Goal: Information Seeking & Learning: Check status

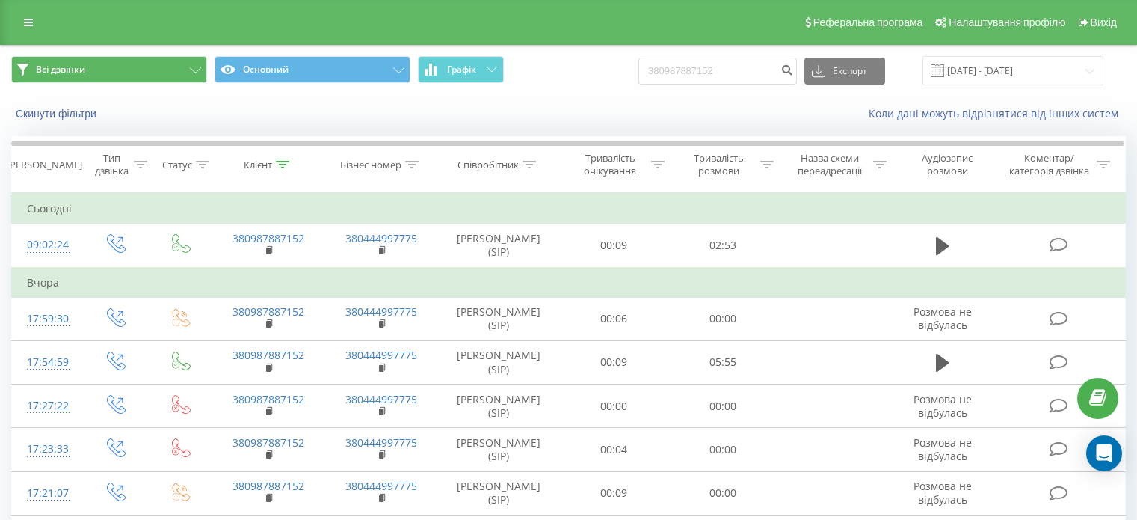
drag, startPoint x: 0, startPoint y: 0, endPoint x: 40, endPoint y: 57, distance: 69.7
click at [31, 25] on icon at bounding box center [28, 22] width 9 height 10
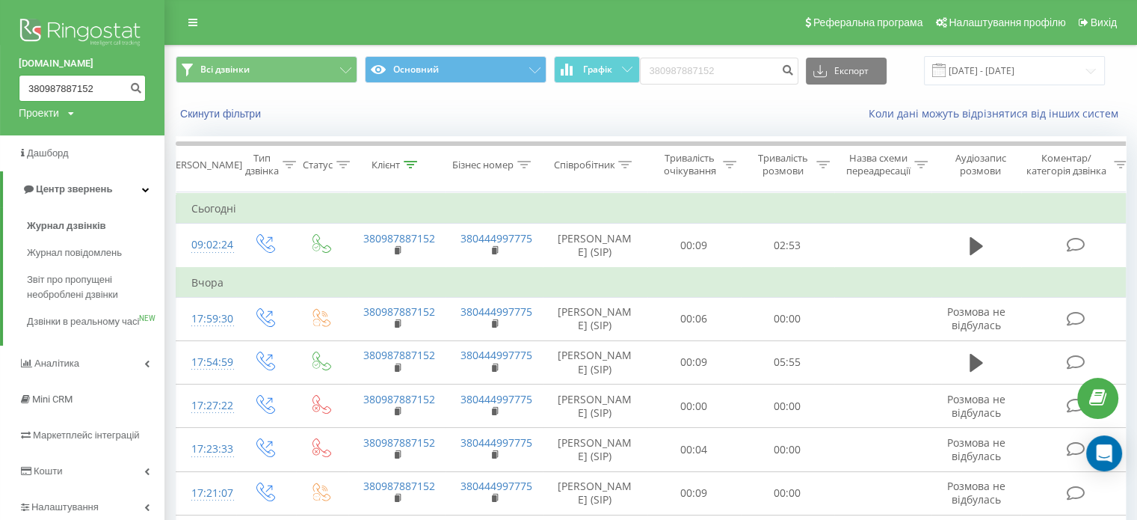
click at [43, 94] on input "380987887152" at bounding box center [82, 88] width 127 height 27
paste input "674513324"
type input "380674513324"
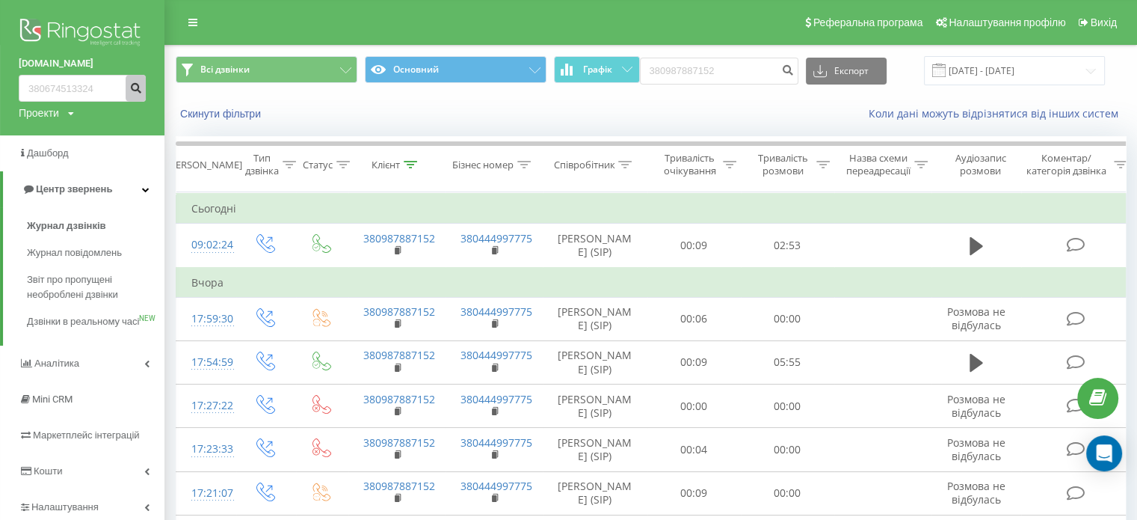
click at [129, 91] on button "submit" at bounding box center [136, 88] width 20 height 27
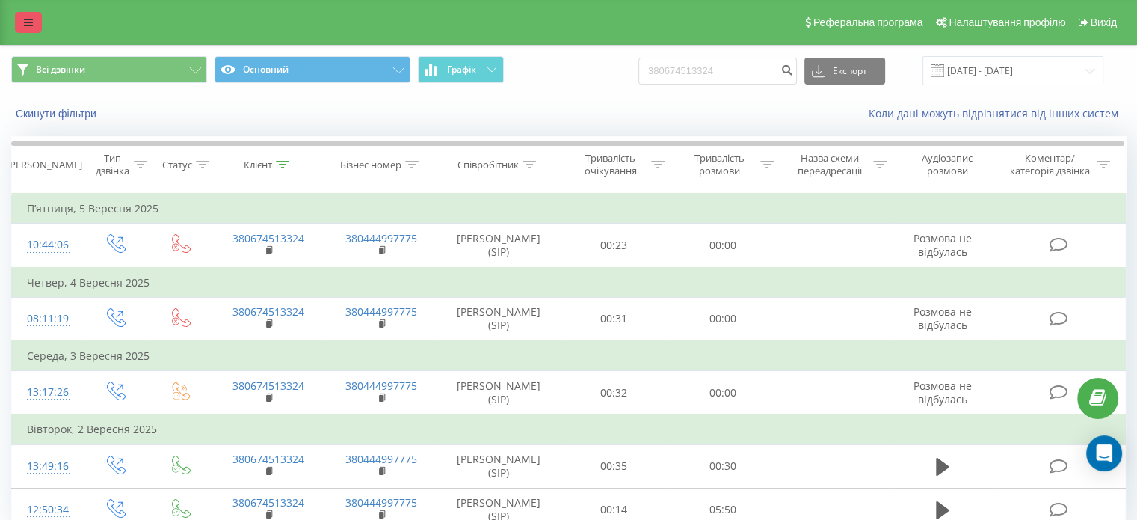
click at [27, 23] on icon at bounding box center [28, 22] width 9 height 10
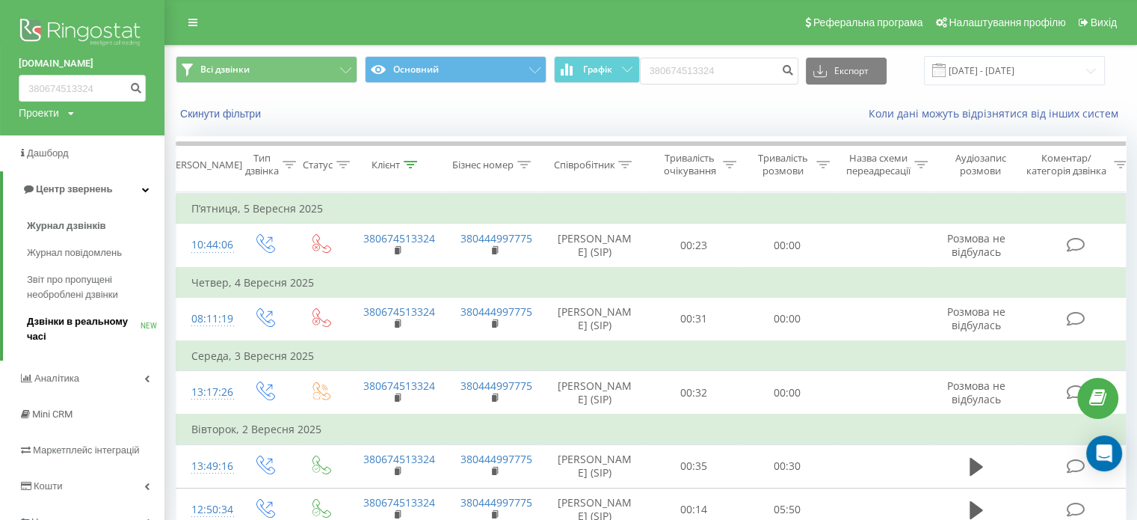
click at [71, 322] on span "Дзвінки в реальному часі" at bounding box center [84, 329] width 114 height 30
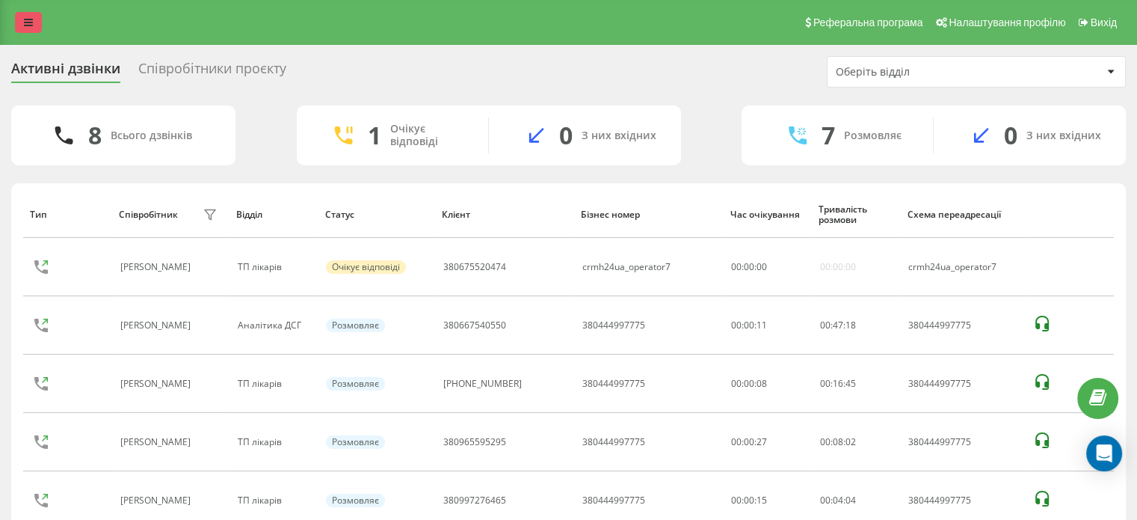
click at [24, 22] on icon at bounding box center [28, 22] width 9 height 10
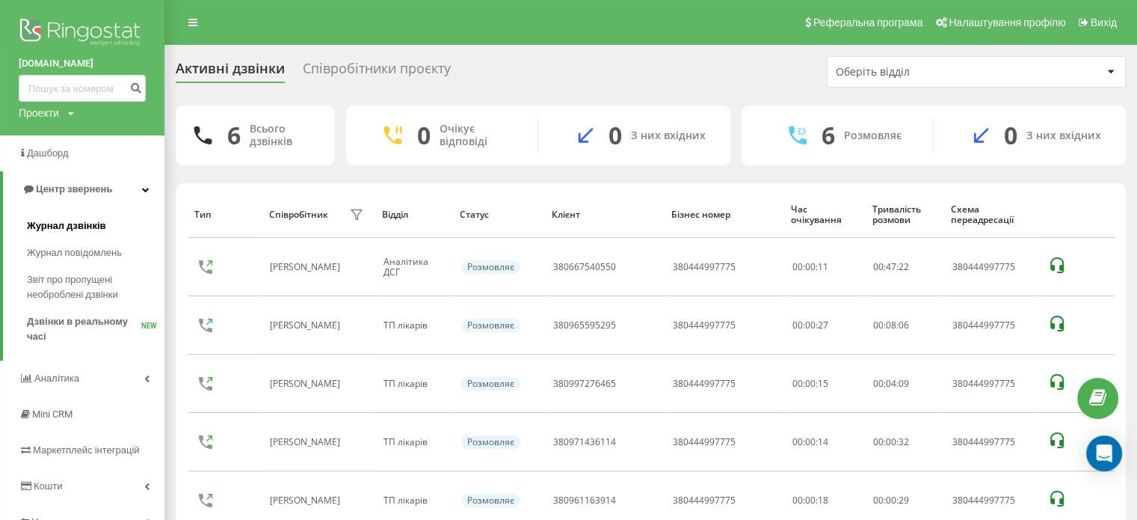
click at [80, 224] on span "Журнал дзвінків" at bounding box center [66, 225] width 79 height 15
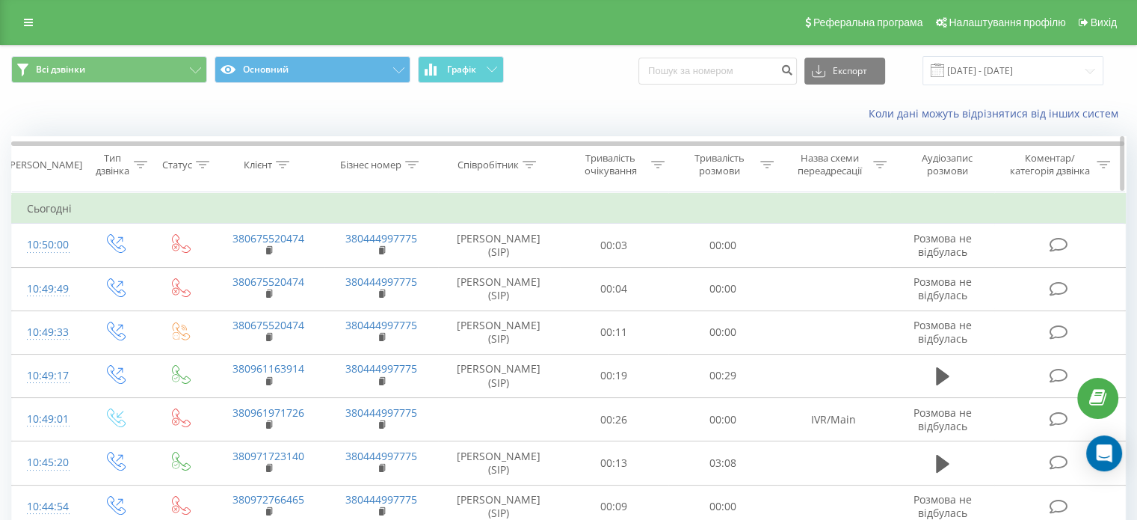
click at [538, 164] on div "Співробітник" at bounding box center [499, 165] width 122 height 13
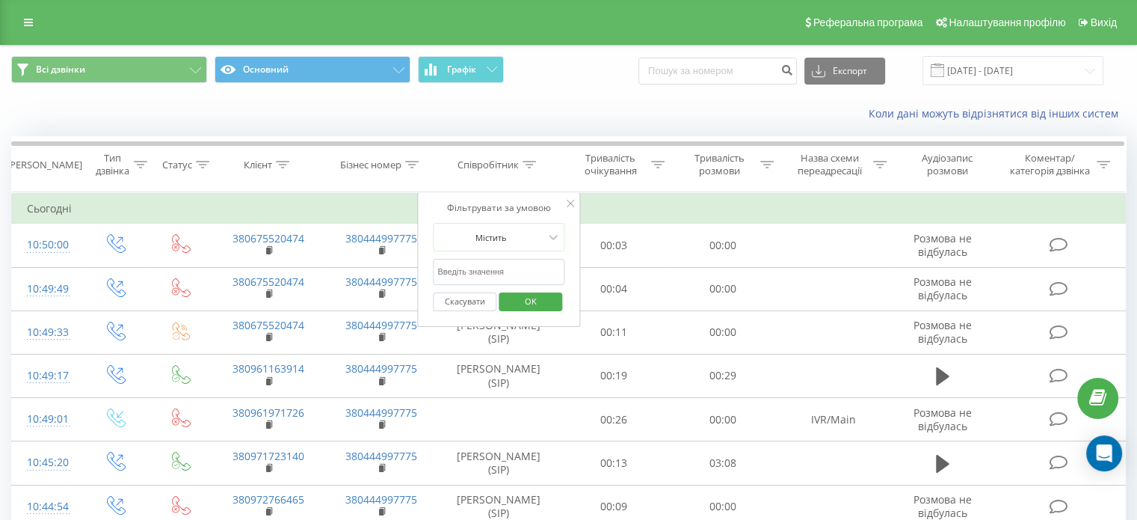
click at [470, 274] on input "text" at bounding box center [499, 272] width 132 height 26
type input "железняк"
click at [533, 301] on span "OK" at bounding box center [531, 300] width 42 height 23
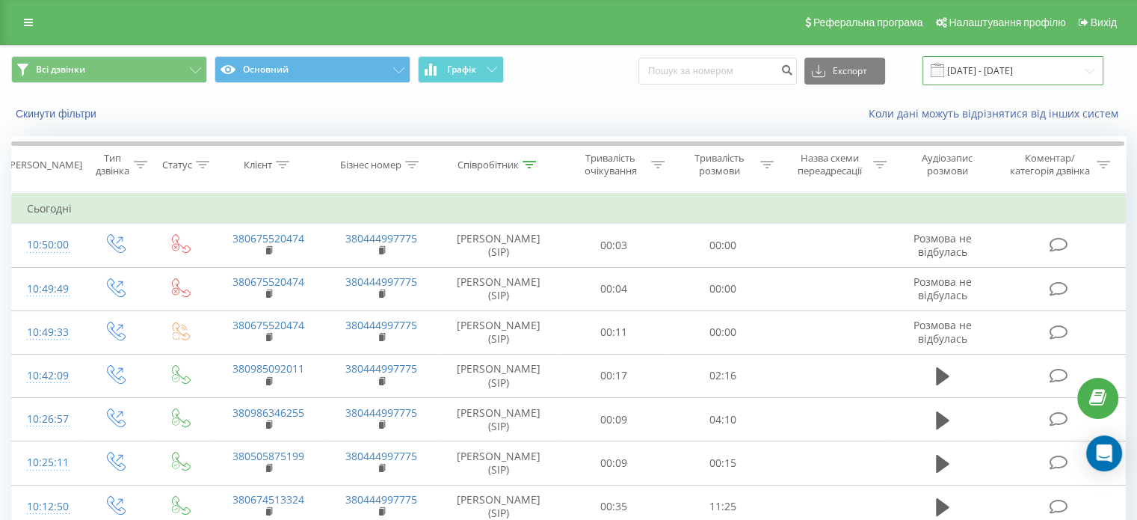
click at [1018, 76] on input "23.08.2025 - 23.09.2025" at bounding box center [1013, 70] width 181 height 29
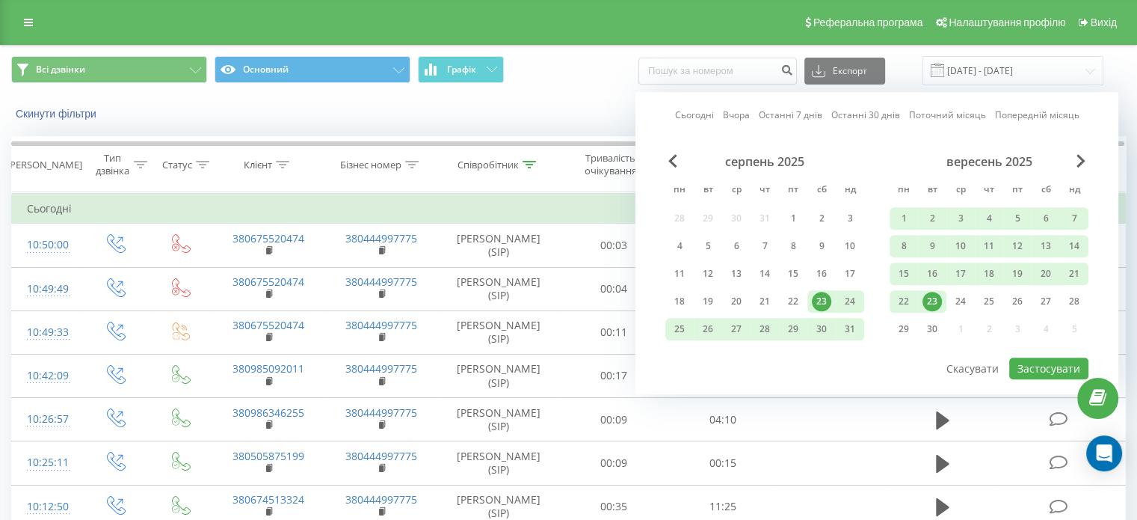
click at [927, 296] on div "23" at bounding box center [932, 301] width 19 height 19
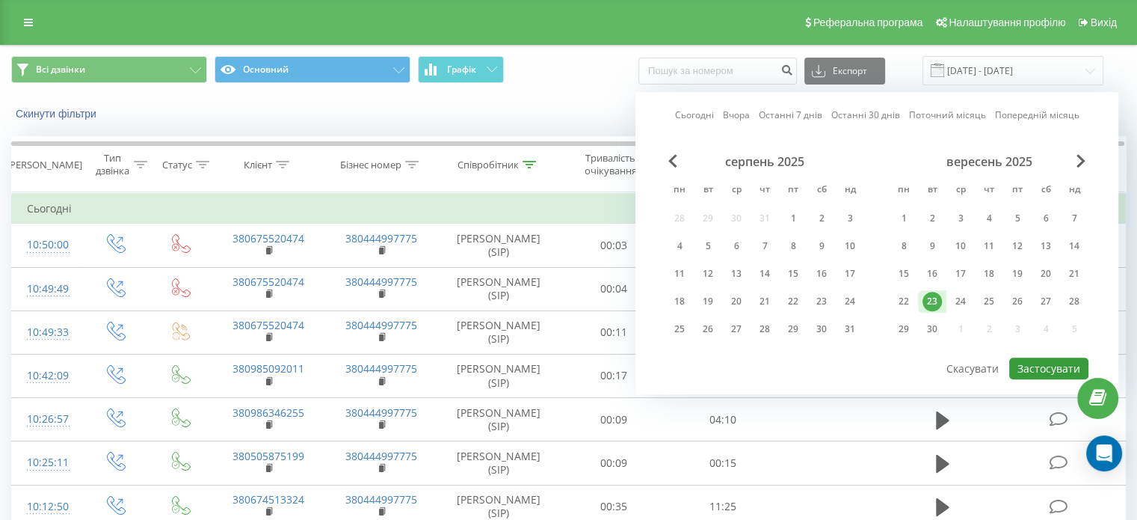
click at [1035, 357] on button "Застосувати" at bounding box center [1049, 368] width 79 height 22
type input "23.09.2025 - 23.09.2025"
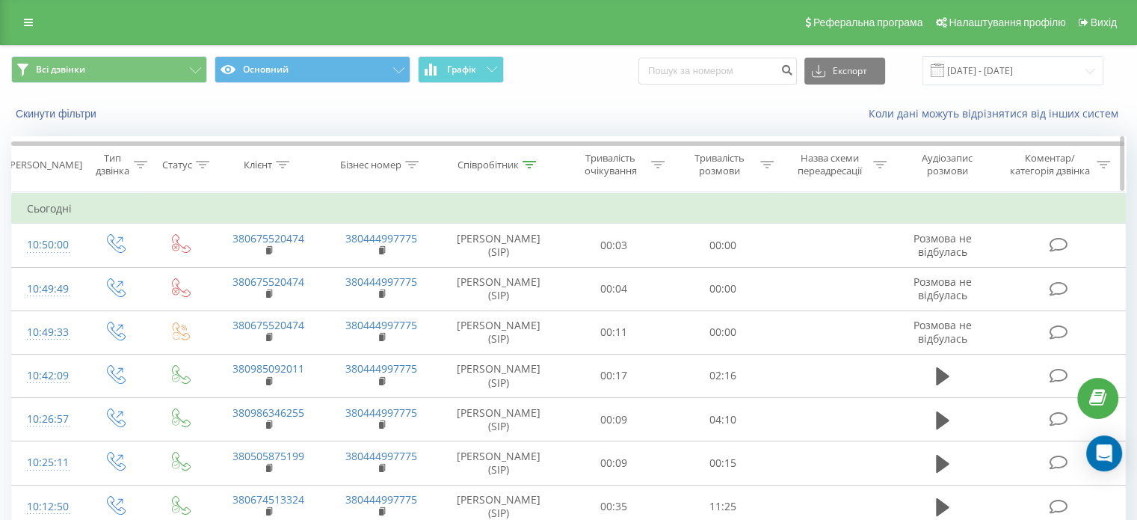
click at [535, 159] on div at bounding box center [529, 165] width 13 height 13
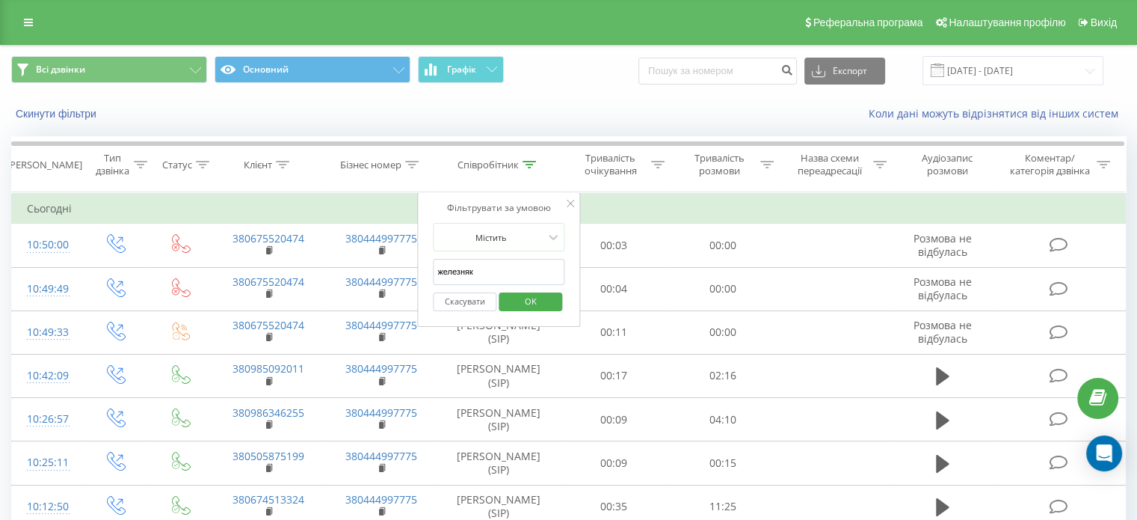
click at [478, 267] on input "железняк" at bounding box center [499, 272] width 132 height 26
click at [534, 301] on span "OK" at bounding box center [531, 300] width 42 height 23
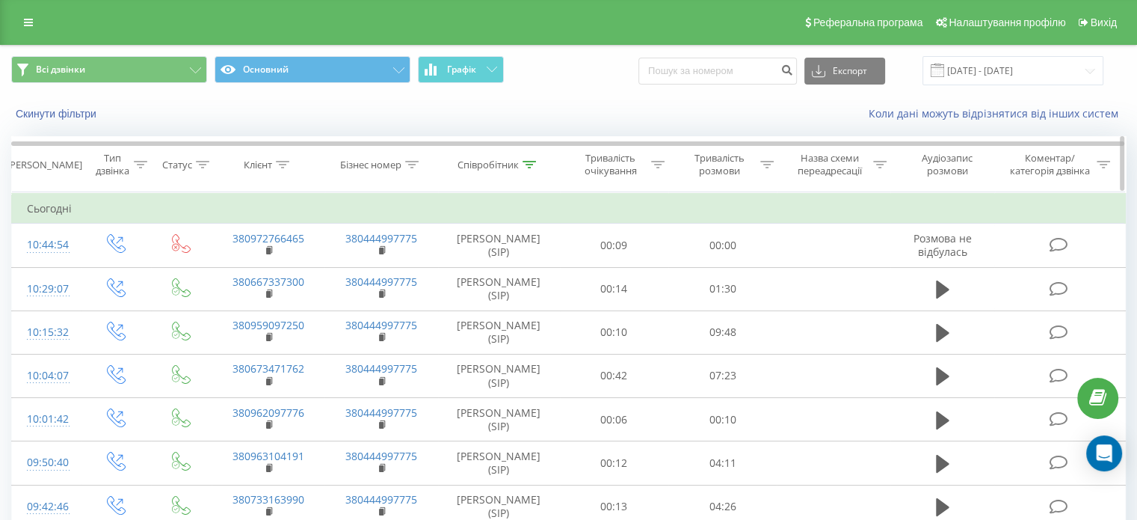
click at [532, 161] on icon at bounding box center [529, 164] width 13 height 7
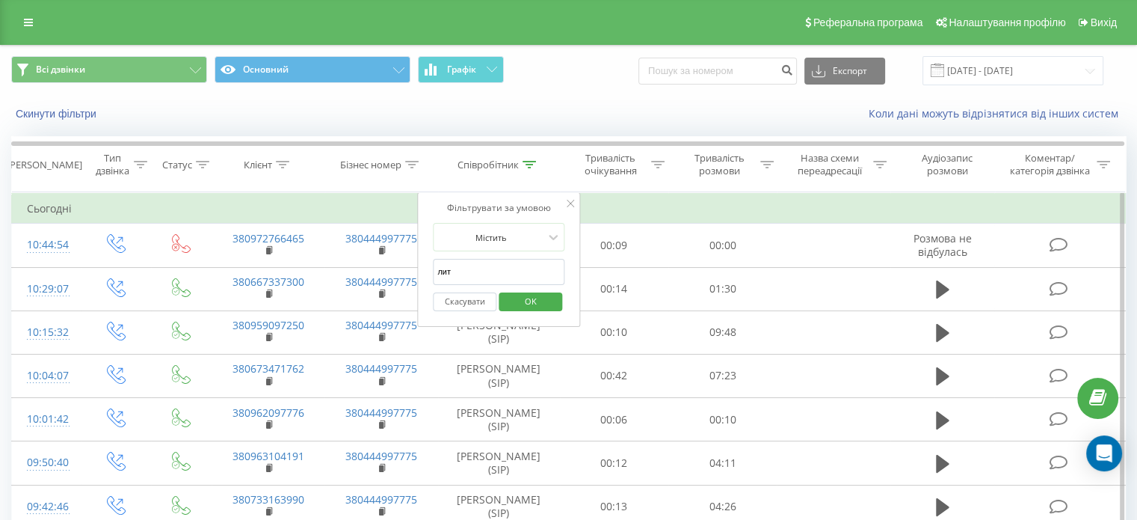
click at [485, 267] on input "лит" at bounding box center [499, 272] width 132 height 26
click at [539, 297] on span "OK" at bounding box center [531, 300] width 42 height 23
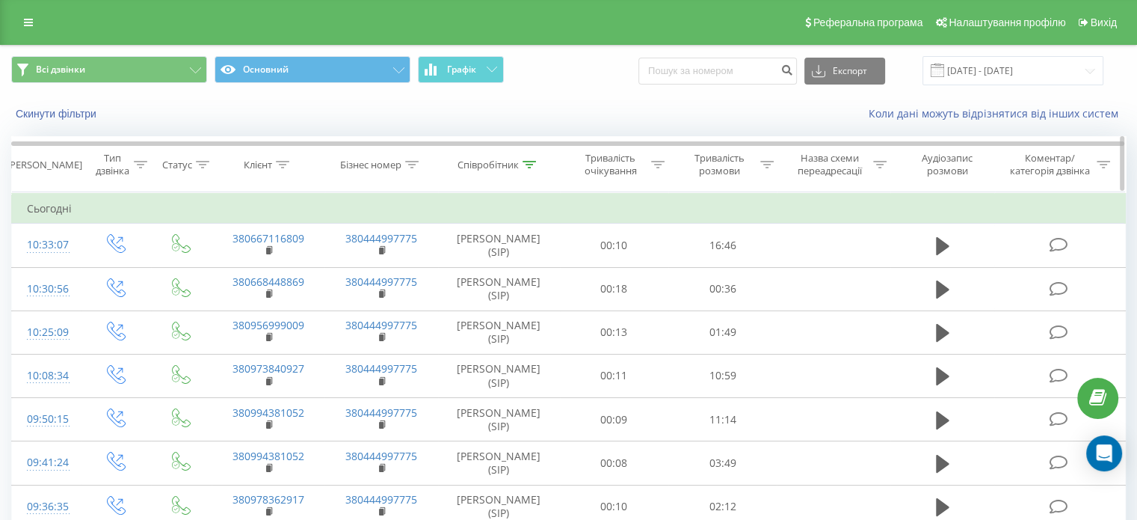
click at [534, 161] on icon at bounding box center [529, 164] width 13 height 7
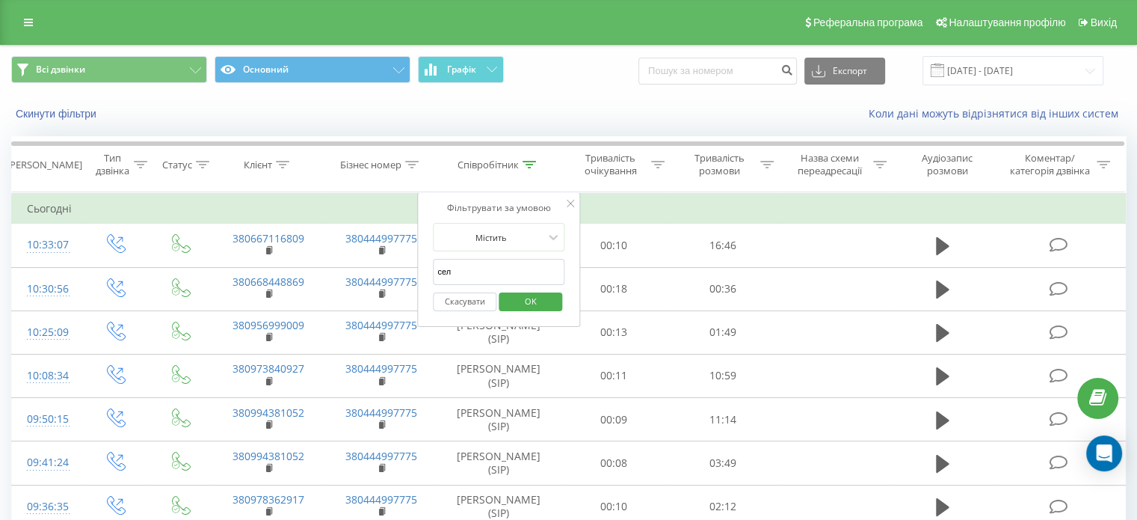
click at [479, 268] on input "сел" at bounding box center [499, 272] width 132 height 26
type input "царик"
click at [526, 301] on span "OK" at bounding box center [531, 300] width 42 height 23
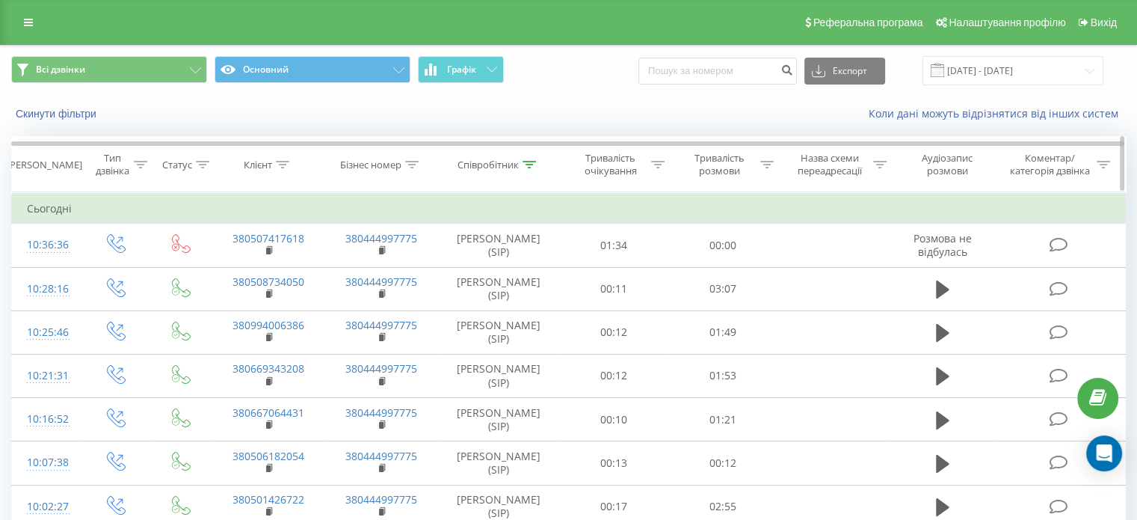
click at [535, 164] on icon at bounding box center [529, 164] width 13 height 7
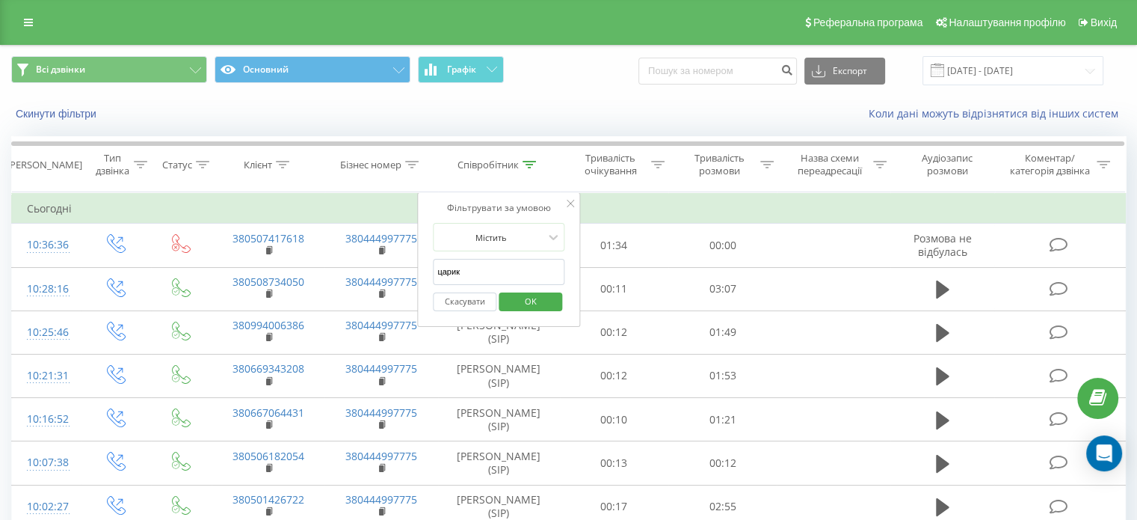
click at [505, 265] on input "царик" at bounding box center [499, 272] width 132 height 26
click at [520, 300] on span "OK" at bounding box center [531, 300] width 42 height 23
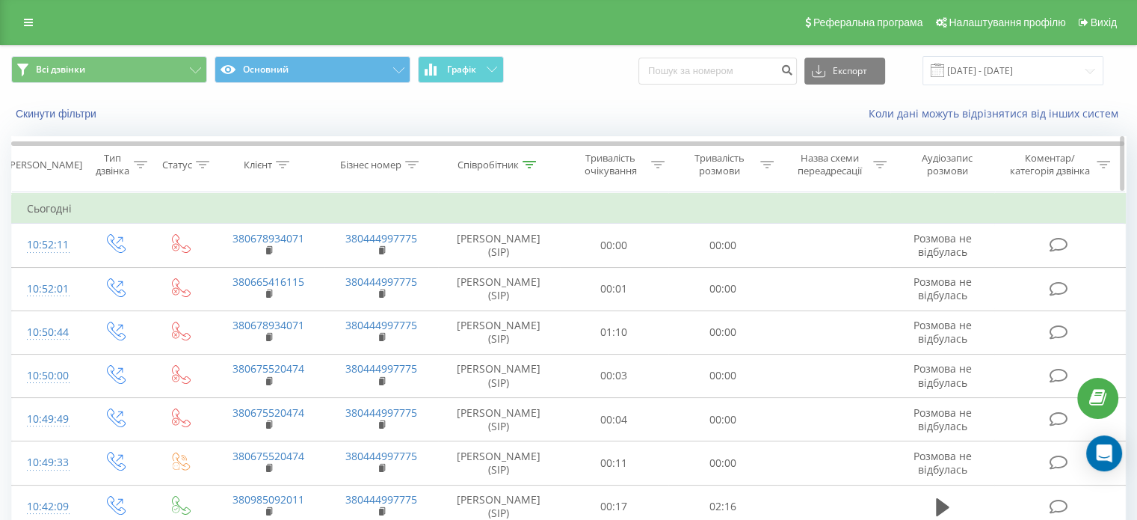
click at [528, 161] on icon at bounding box center [529, 164] width 13 height 7
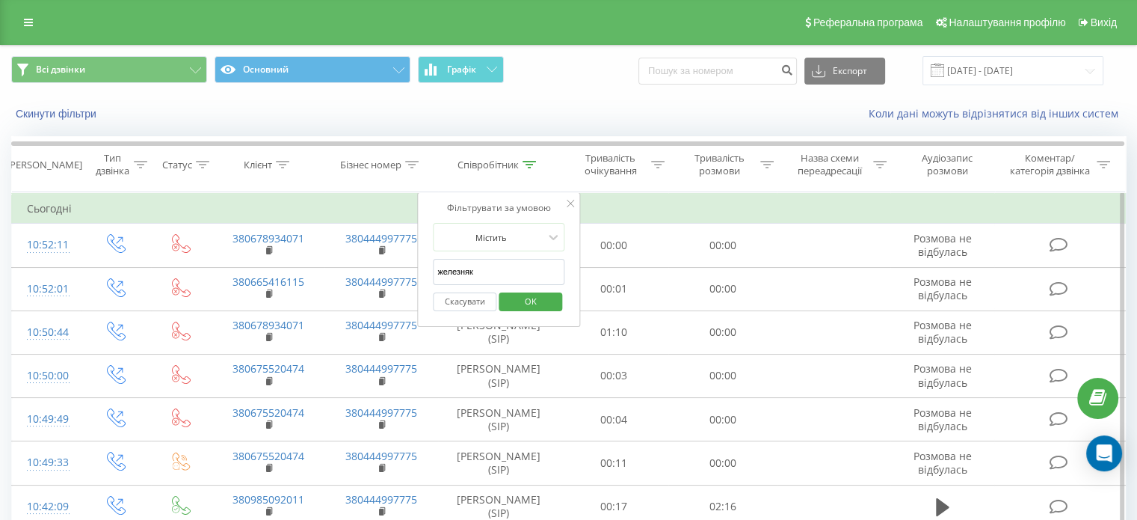
click at [506, 268] on input "железняк" at bounding box center [499, 272] width 132 height 26
click at [541, 298] on span "OK" at bounding box center [531, 300] width 42 height 23
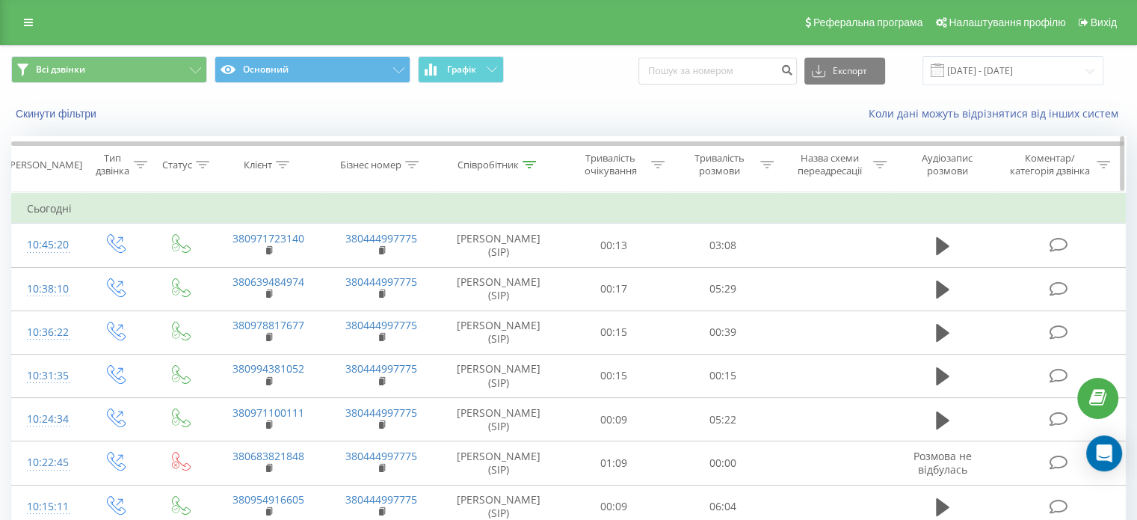
click at [538, 162] on div "Співробітник" at bounding box center [499, 165] width 122 height 13
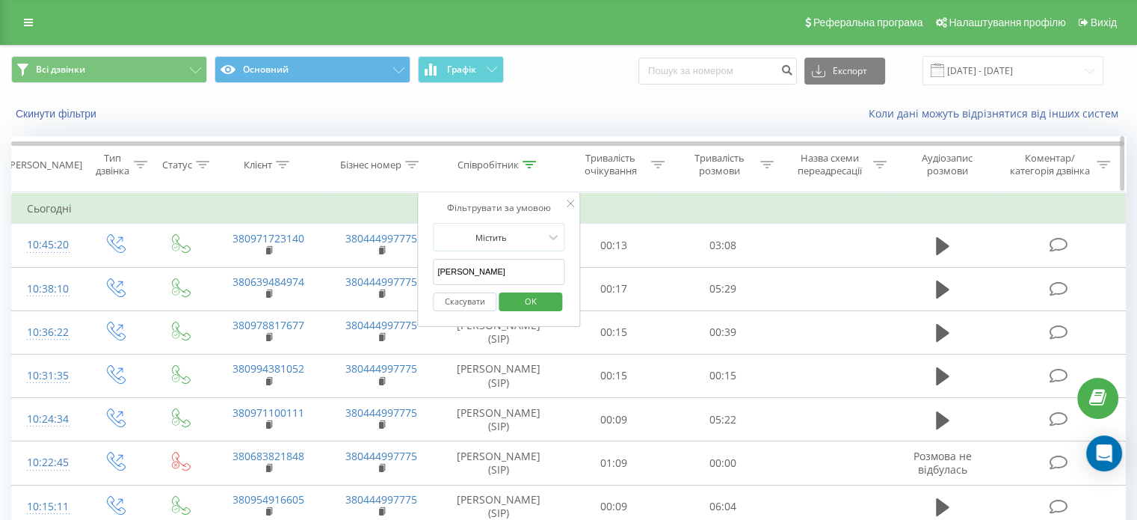
click at [537, 159] on div "Співробітник" at bounding box center [499, 165] width 122 height 13
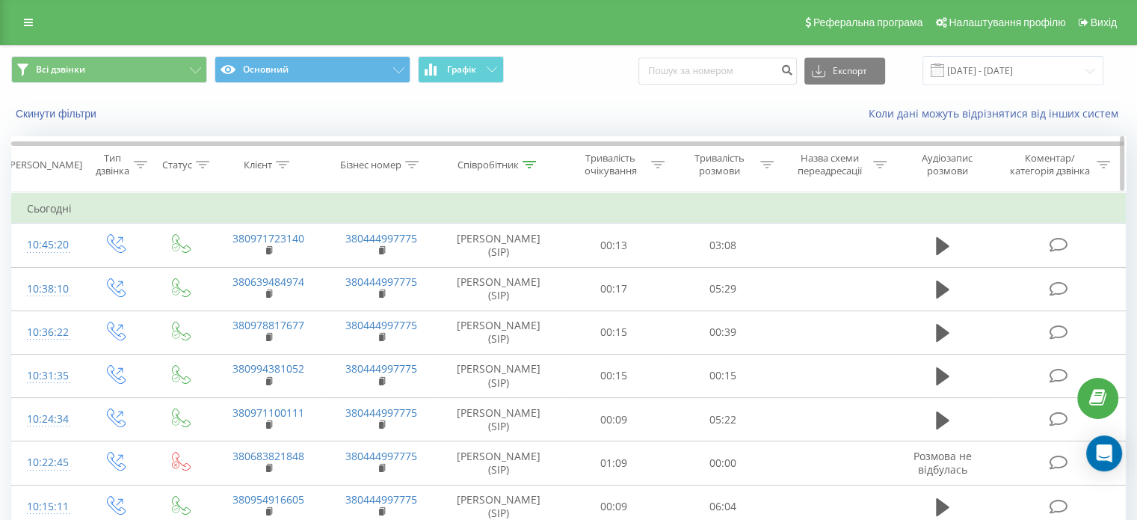
click at [533, 161] on icon at bounding box center [529, 164] width 13 height 7
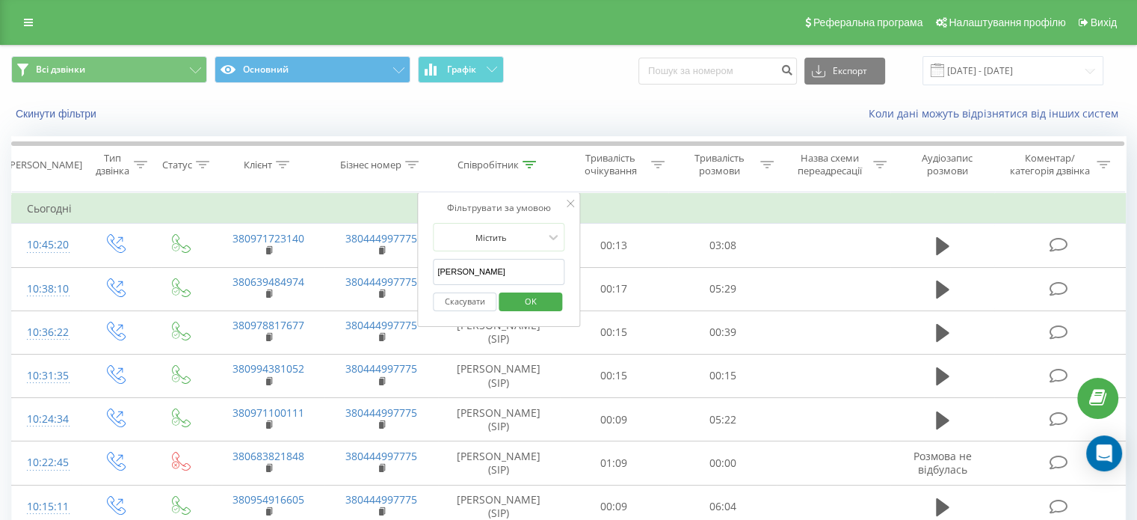
click at [479, 272] on input "мерзлікіна" at bounding box center [499, 272] width 132 height 26
click at [542, 298] on span "OK" at bounding box center [531, 300] width 42 height 23
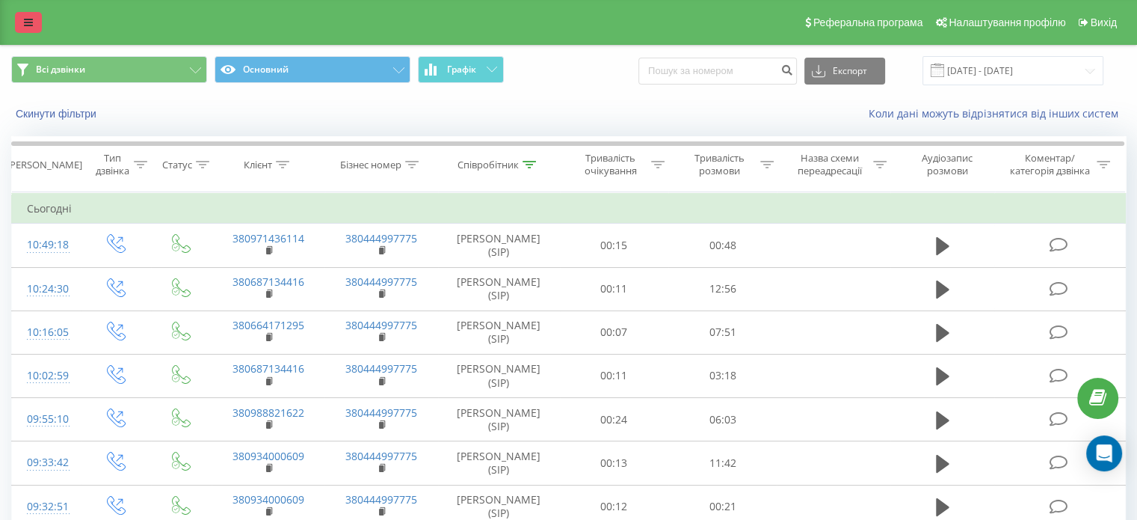
click at [20, 28] on link at bounding box center [28, 22] width 27 height 21
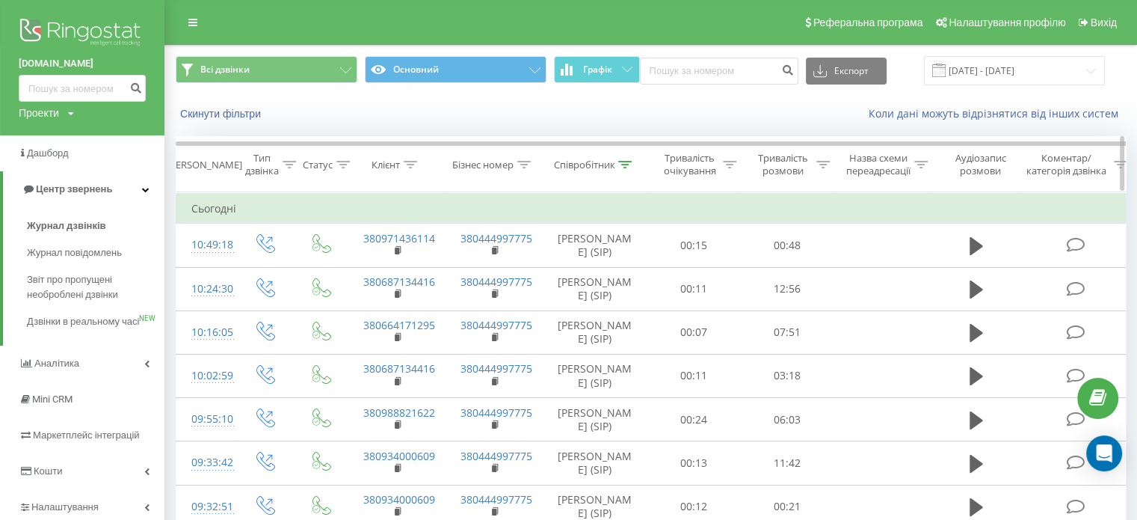
click at [630, 161] on icon at bounding box center [625, 164] width 13 height 7
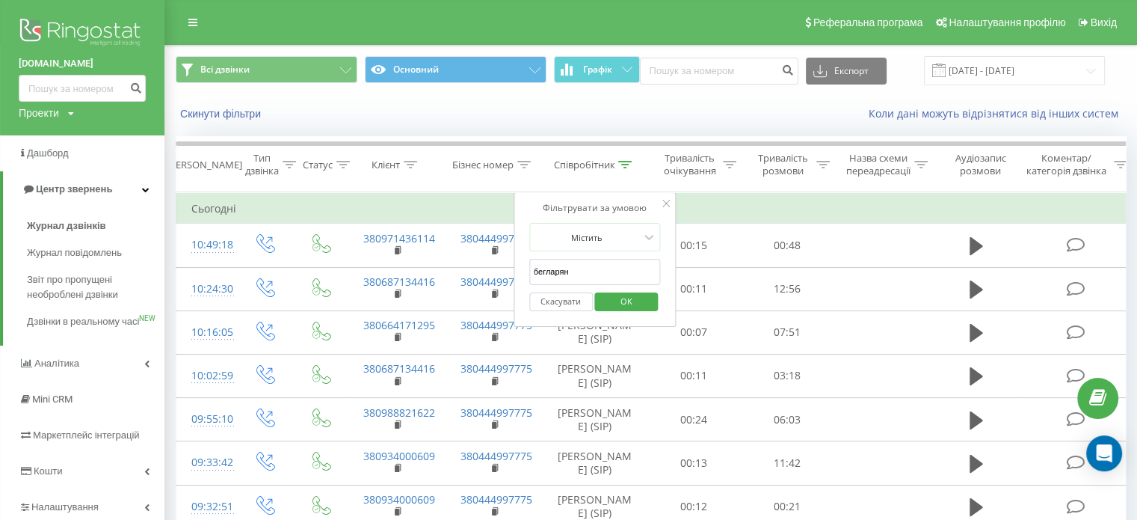
click at [547, 268] on input "бегларян" at bounding box center [595, 272] width 132 height 26
click at [648, 301] on button "OK" at bounding box center [627, 301] width 64 height 19
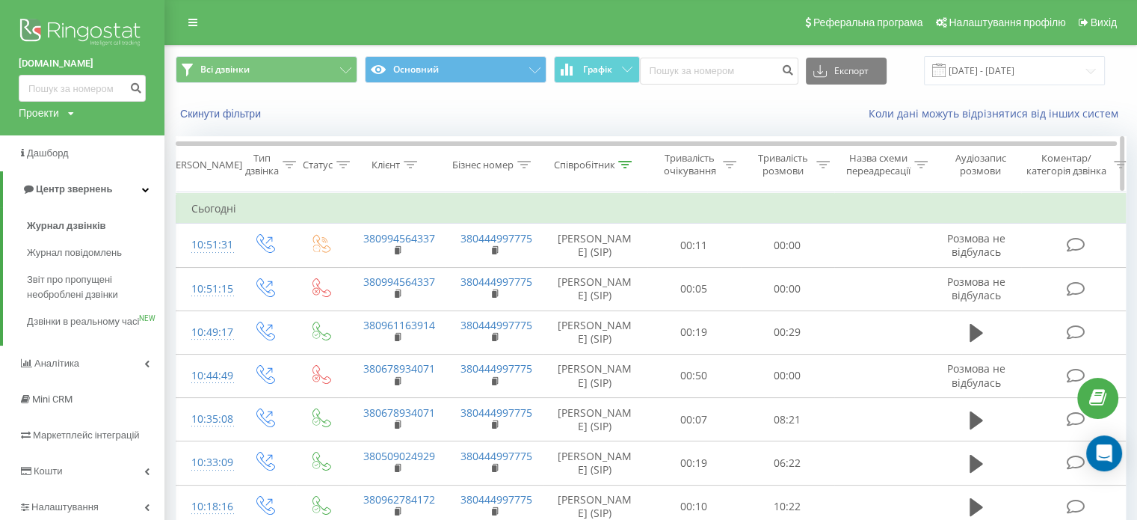
click at [620, 168] on div at bounding box center [624, 165] width 13 height 13
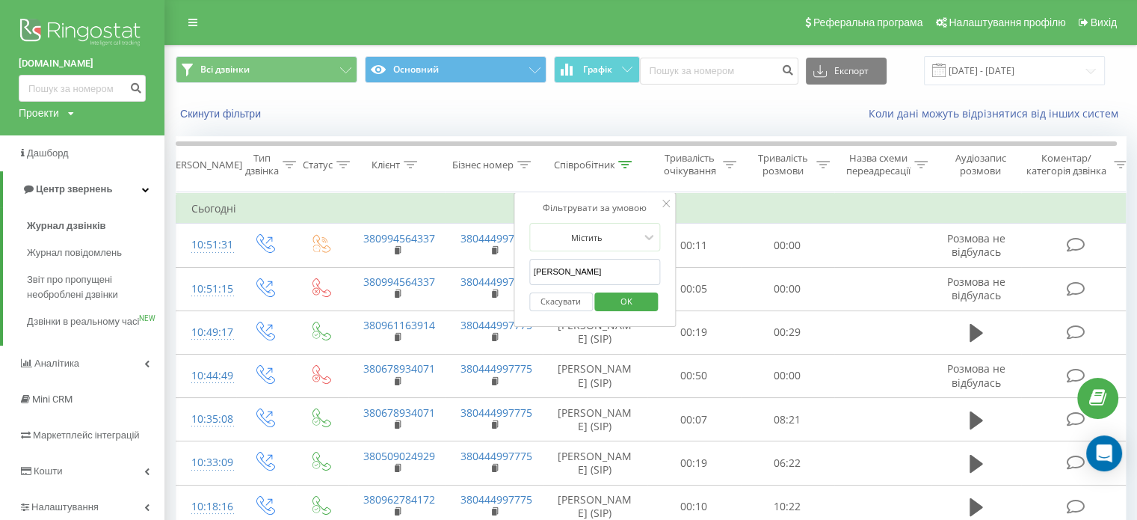
click at [565, 267] on input "анна" at bounding box center [595, 272] width 132 height 26
type input "ємел"
click at [615, 299] on span "OK" at bounding box center [627, 300] width 42 height 23
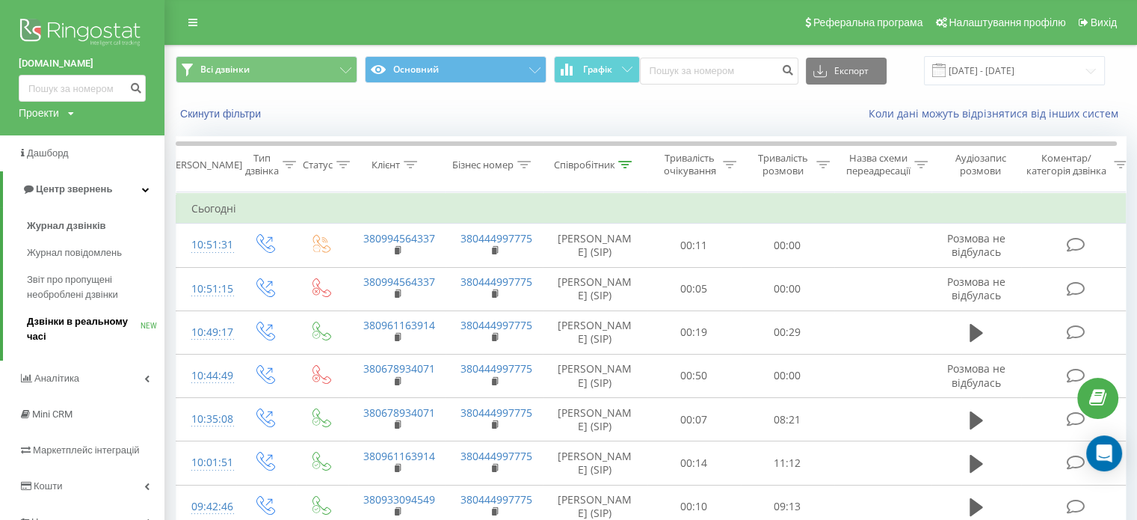
click at [65, 321] on span "Дзвінки в реальному часі" at bounding box center [84, 329] width 114 height 30
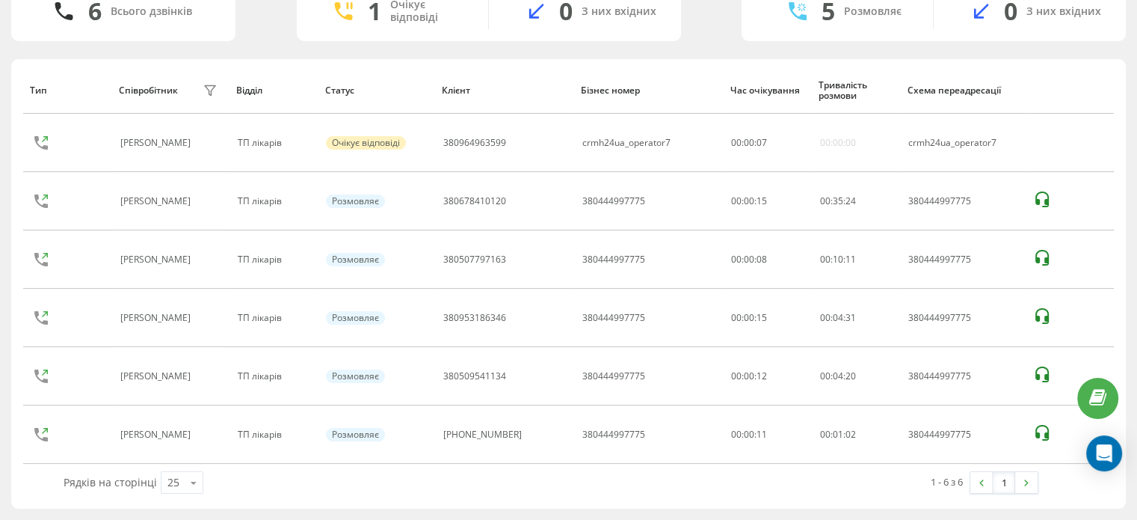
scroll to position [123, 0]
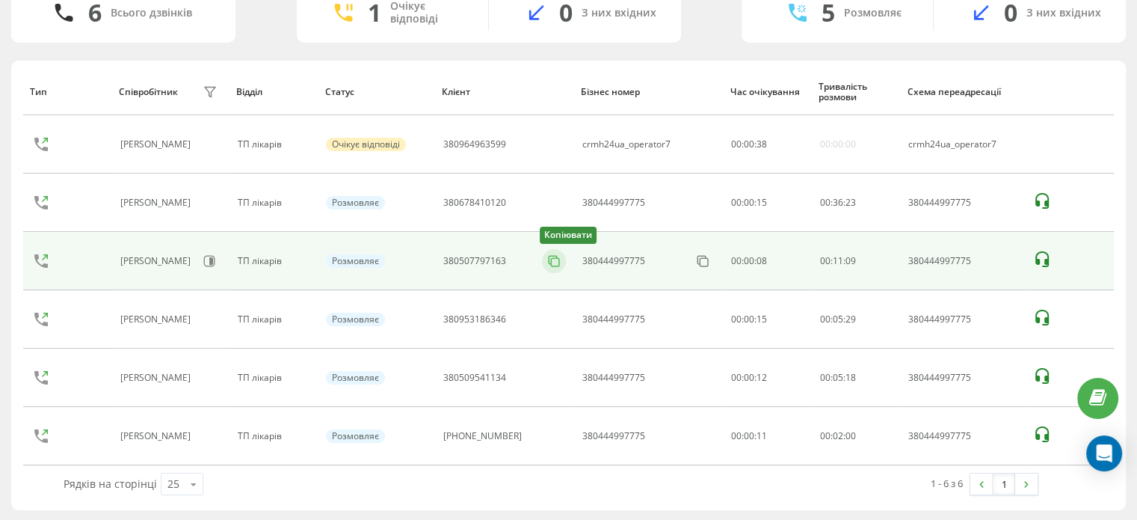
click at [550, 258] on icon at bounding box center [554, 261] width 15 height 15
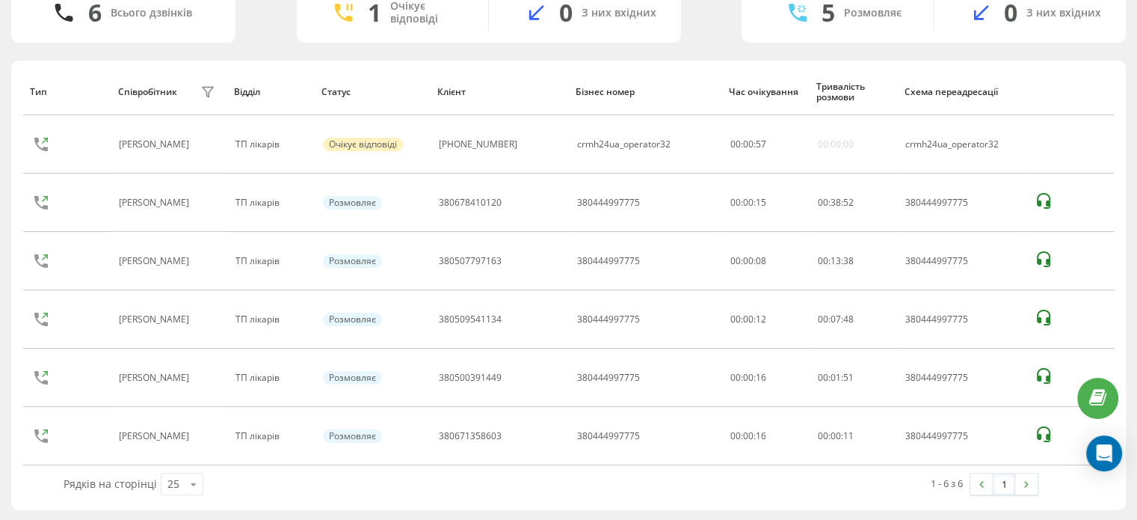
scroll to position [0, 0]
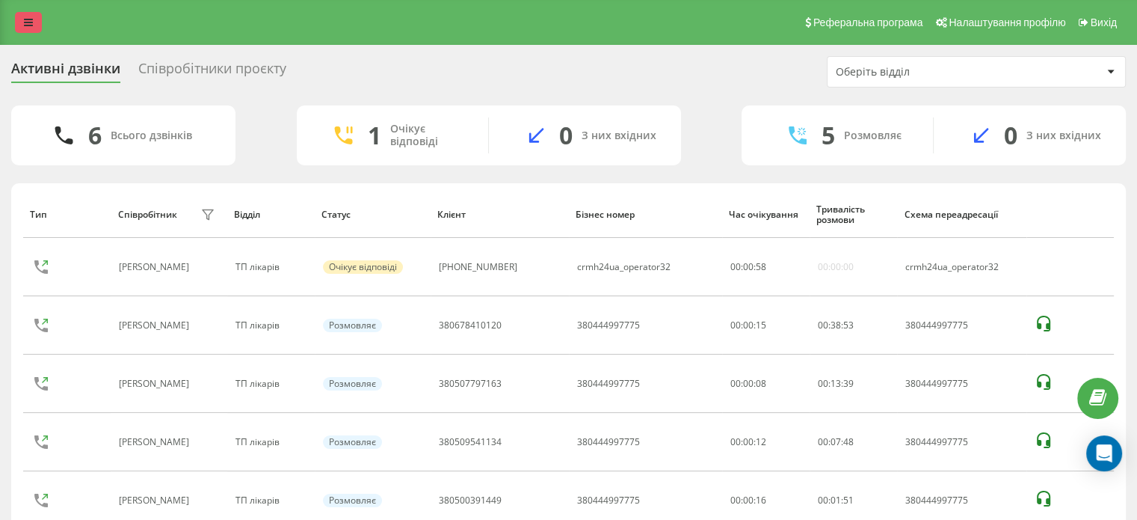
click at [28, 25] on icon at bounding box center [28, 22] width 9 height 10
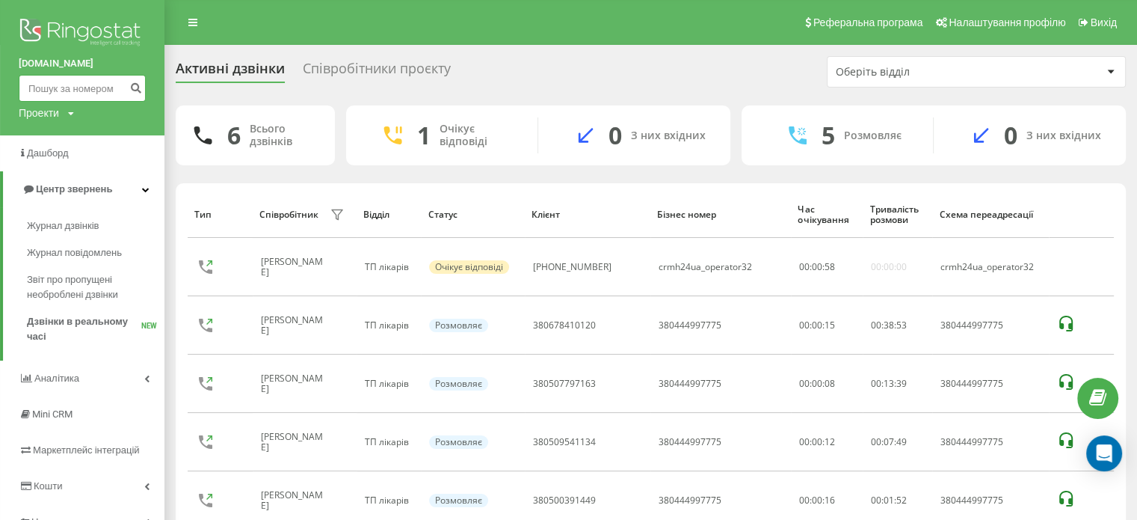
click at [38, 82] on input at bounding box center [82, 88] width 127 height 27
paste input "380671358603"
type input "380671358603"
click at [139, 82] on icon "submit" at bounding box center [135, 86] width 13 height 9
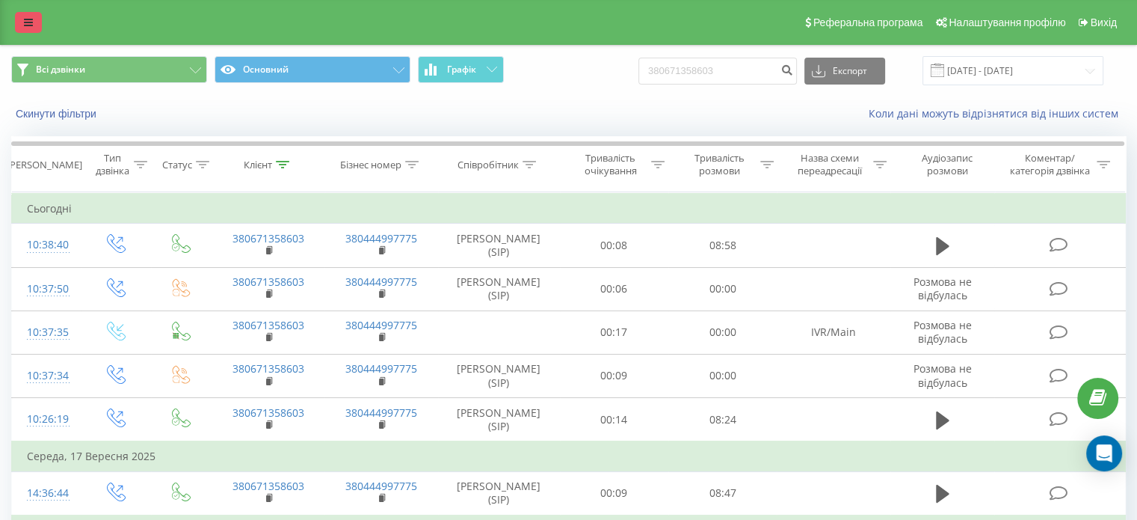
click at [26, 19] on icon at bounding box center [28, 22] width 9 height 10
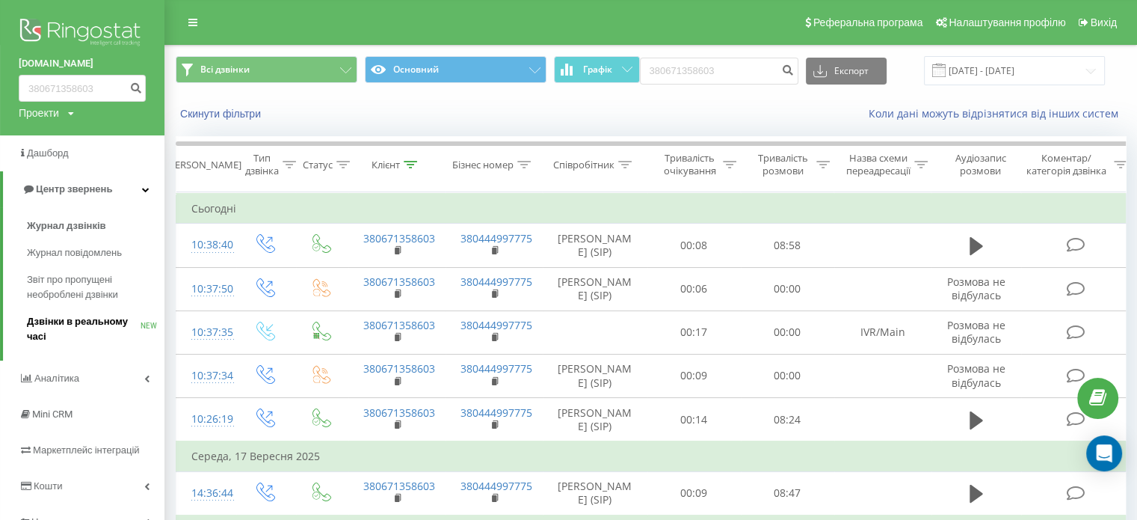
click at [75, 319] on span "Дзвінки в реальному часі" at bounding box center [84, 329] width 114 height 30
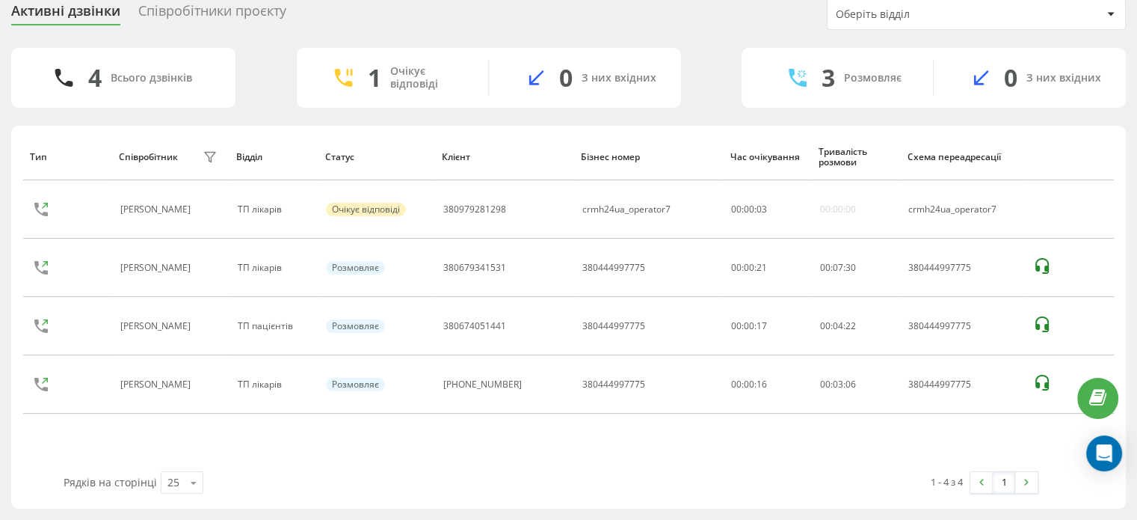
scroll to position [57, 0]
